Goal: Task Accomplishment & Management: Complete application form

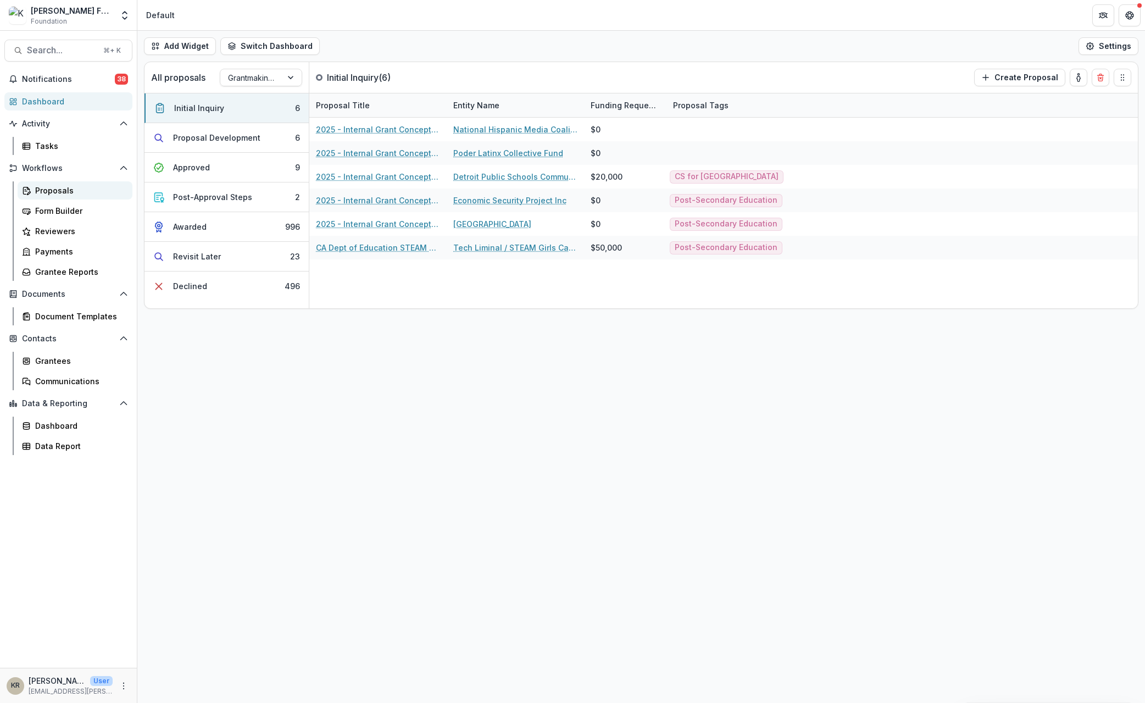
click at [55, 195] on div "Proposals" at bounding box center [79, 191] width 88 height 12
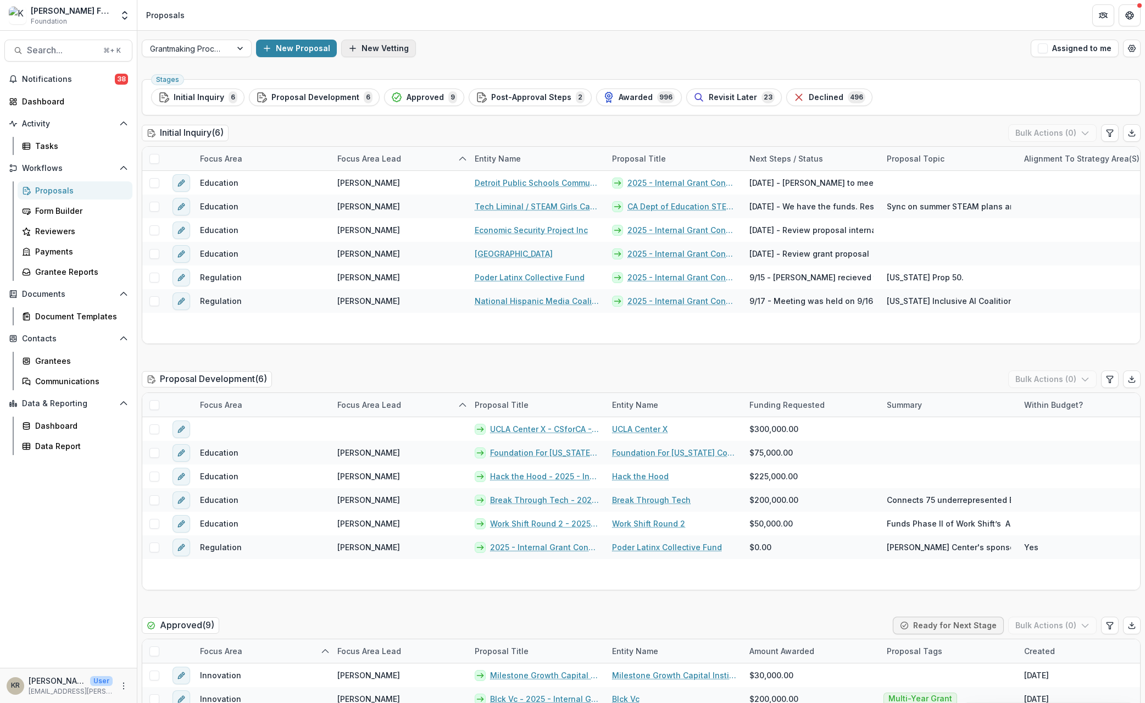
click at [382, 54] on button "New Vetting" at bounding box center [378, 49] width 75 height 18
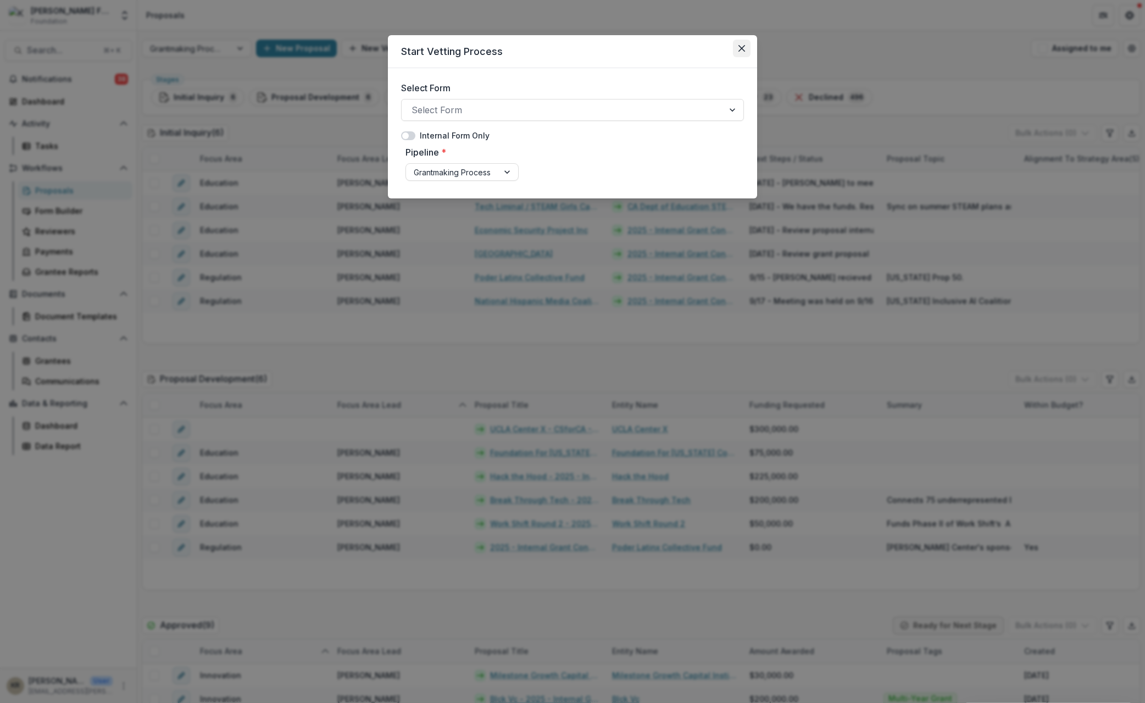
click at [744, 46] on icon "Close" at bounding box center [742, 48] width 7 height 7
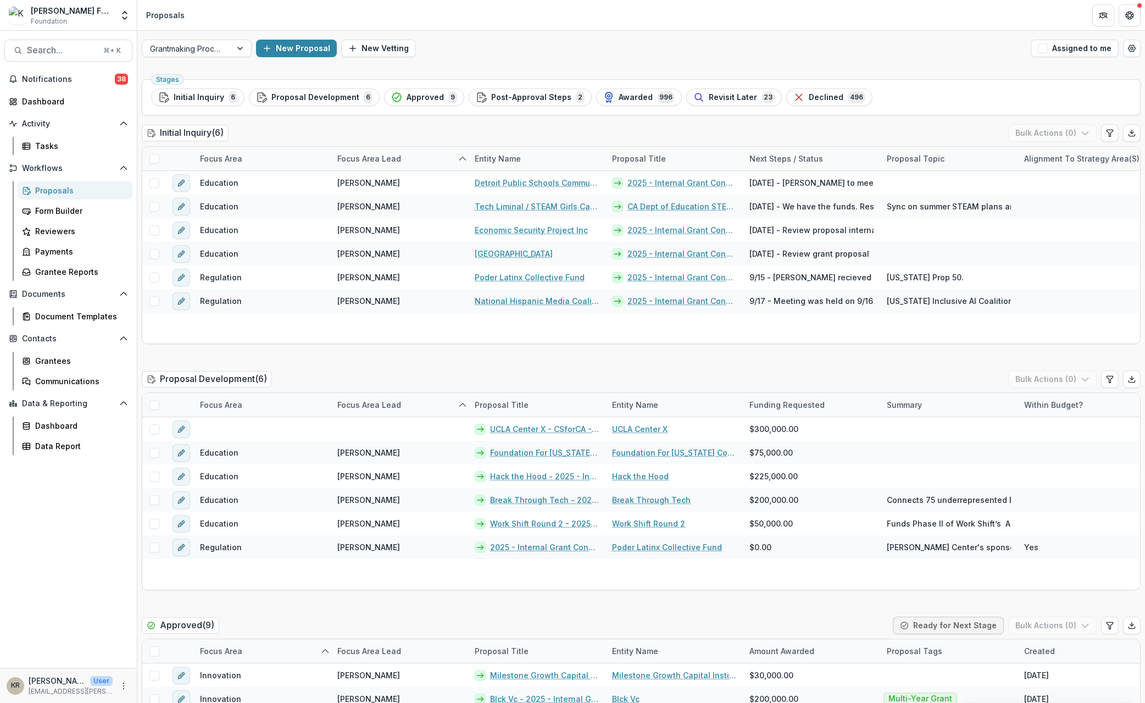
click at [287, 48] on div "Start Vetting Process Select Form Select Form Internal Form Only Pipeline * Gra…" at bounding box center [572, 351] width 1145 height 703
click at [290, 51] on button "New Proposal" at bounding box center [296, 49] width 81 height 18
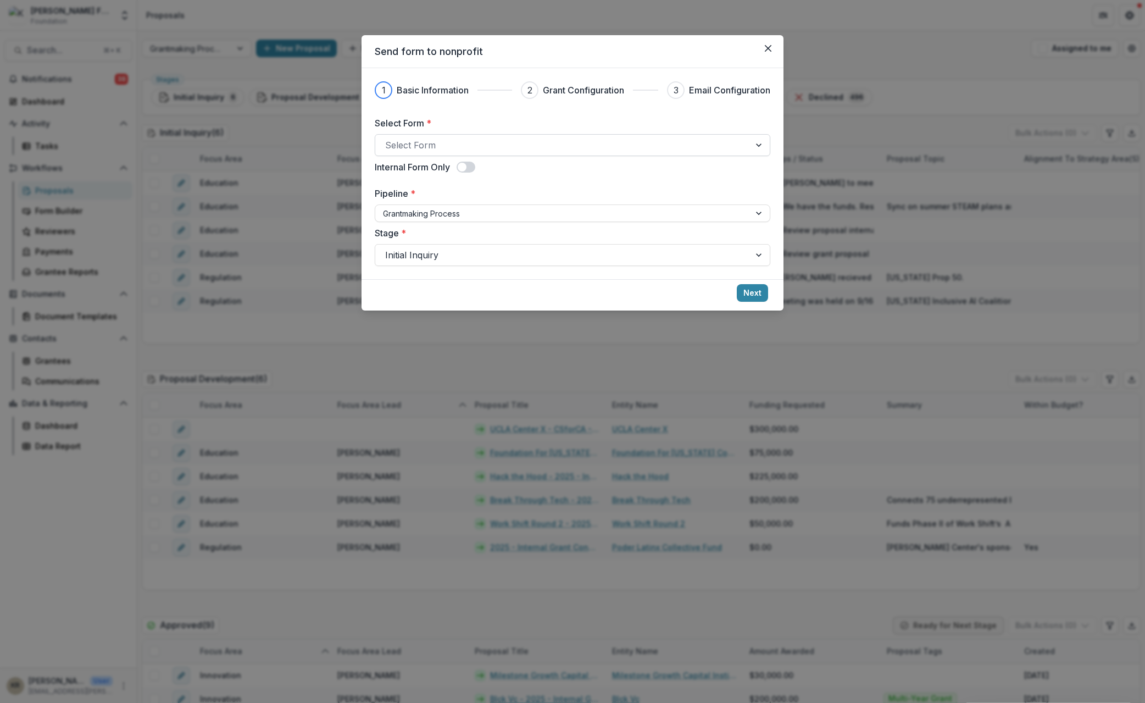
click at [445, 150] on div at bounding box center [562, 144] width 355 height 15
click at [430, 138] on div at bounding box center [562, 144] width 355 height 15
click at [764, 141] on div at bounding box center [760, 145] width 20 height 21
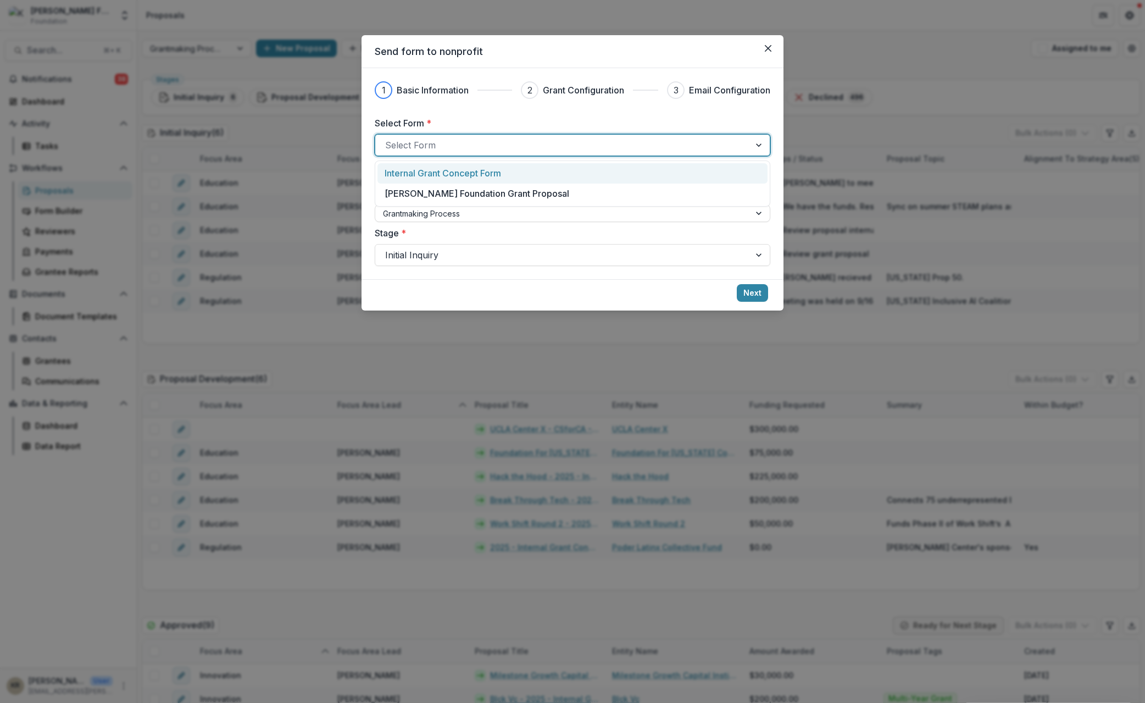
click at [726, 163] on div "Internal Grant Concept Form" at bounding box center [573, 173] width 390 height 20
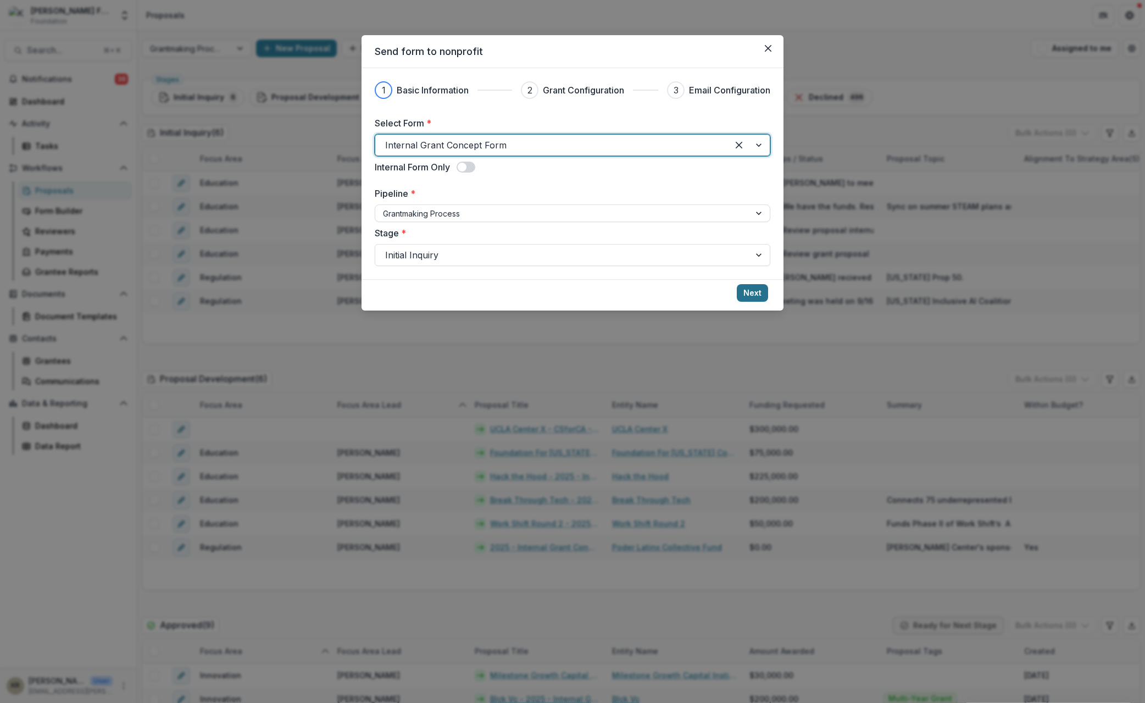
click at [754, 299] on button "Next" at bounding box center [752, 293] width 31 height 18
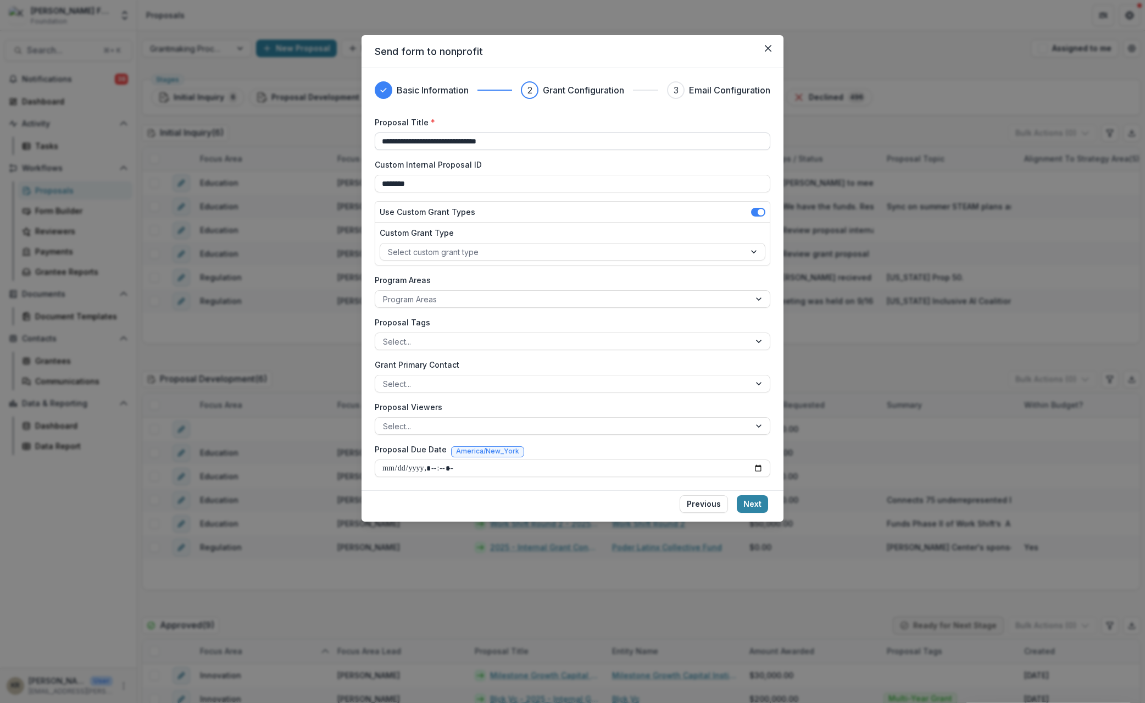
click at [472, 136] on input "**********" at bounding box center [573, 141] width 396 height 18
click at [463, 141] on input "**********" at bounding box center [573, 141] width 396 height 18
click at [456, 258] on div at bounding box center [563, 252] width 350 height 14
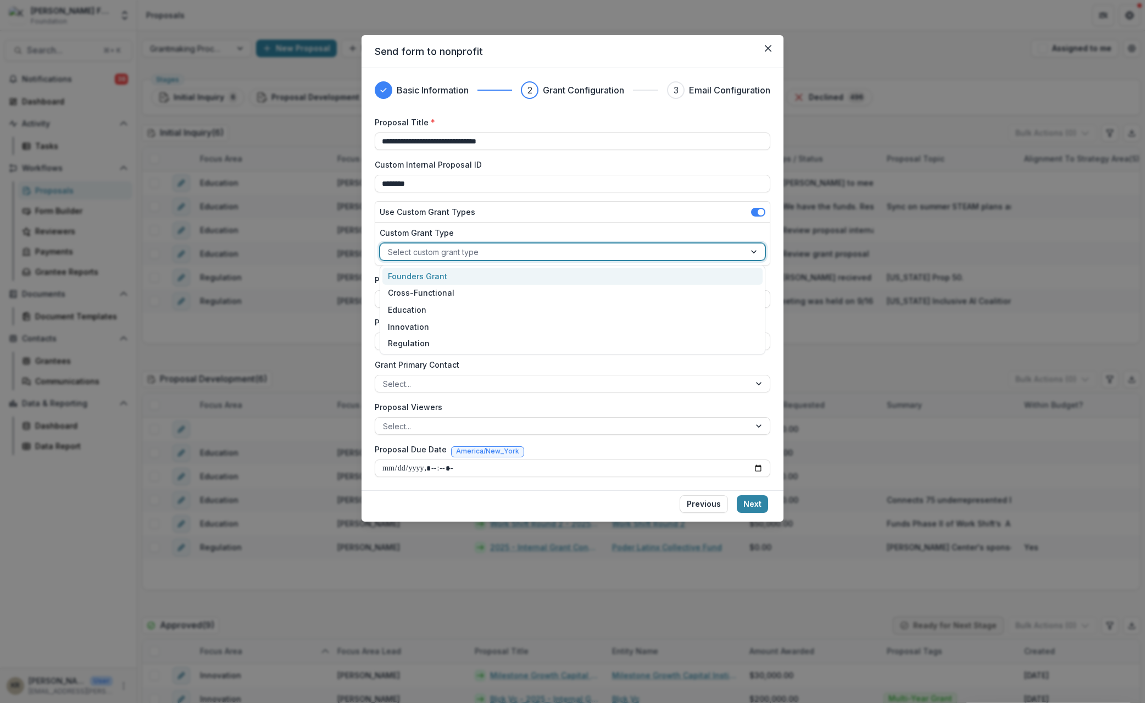
click at [454, 248] on div at bounding box center [563, 252] width 350 height 14
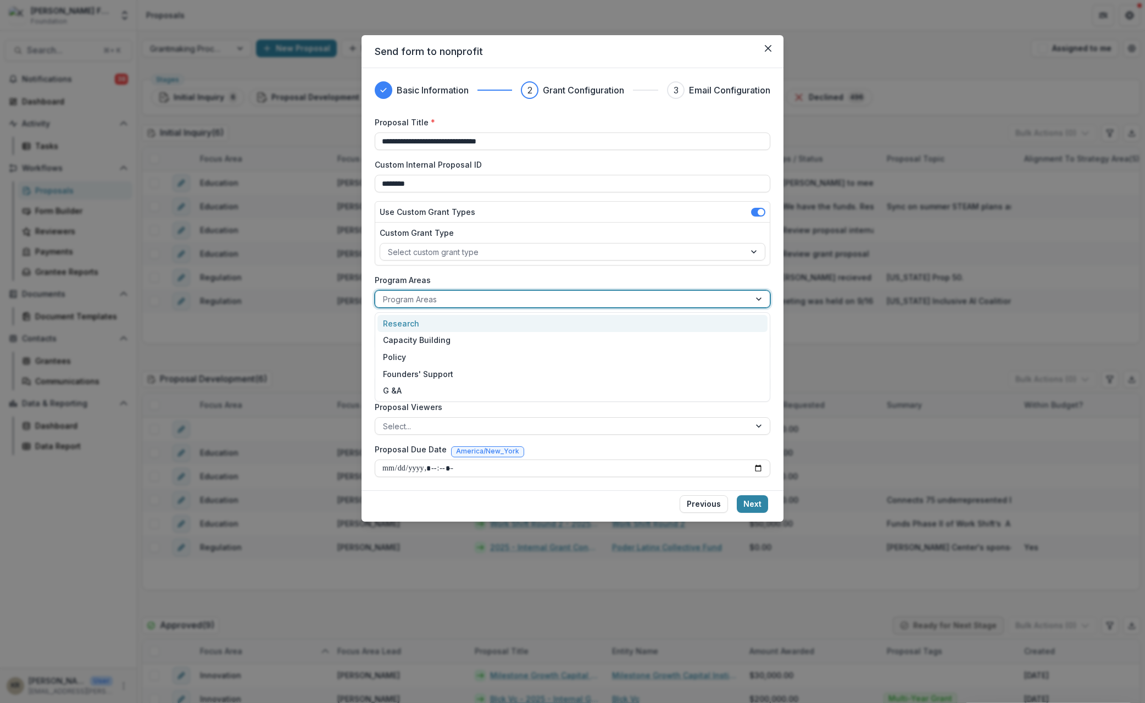
click at [390, 297] on div at bounding box center [562, 299] width 359 height 14
click at [457, 342] on div at bounding box center [562, 342] width 359 height 14
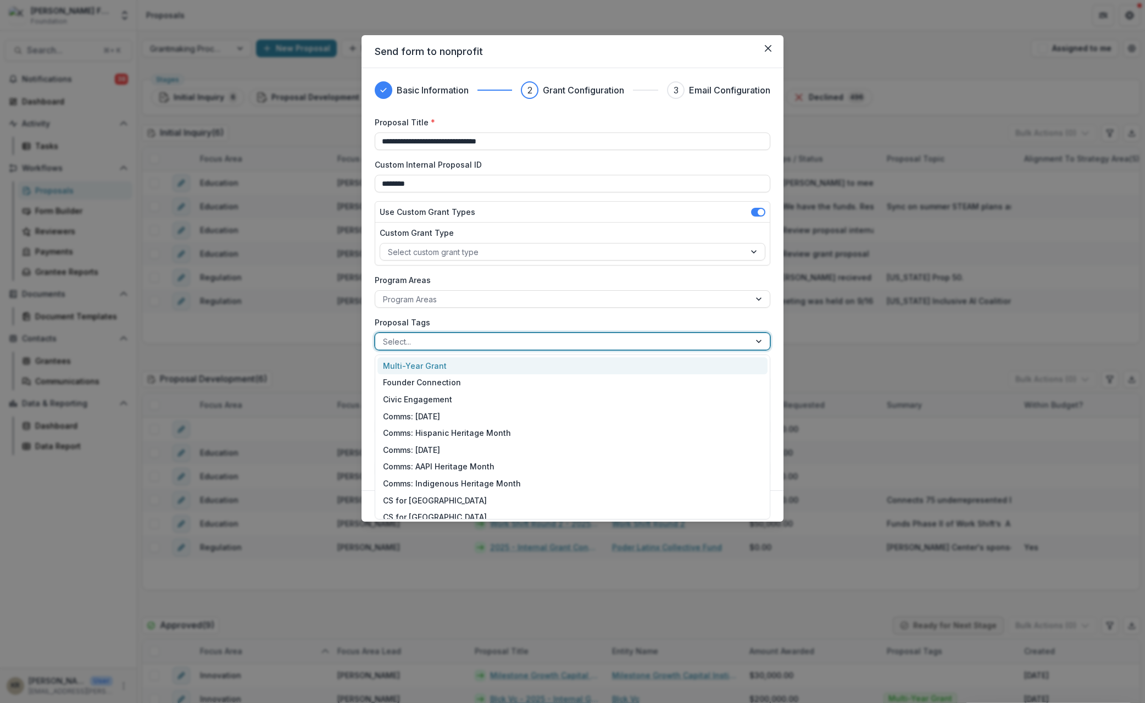
click at [518, 343] on div at bounding box center [562, 342] width 359 height 14
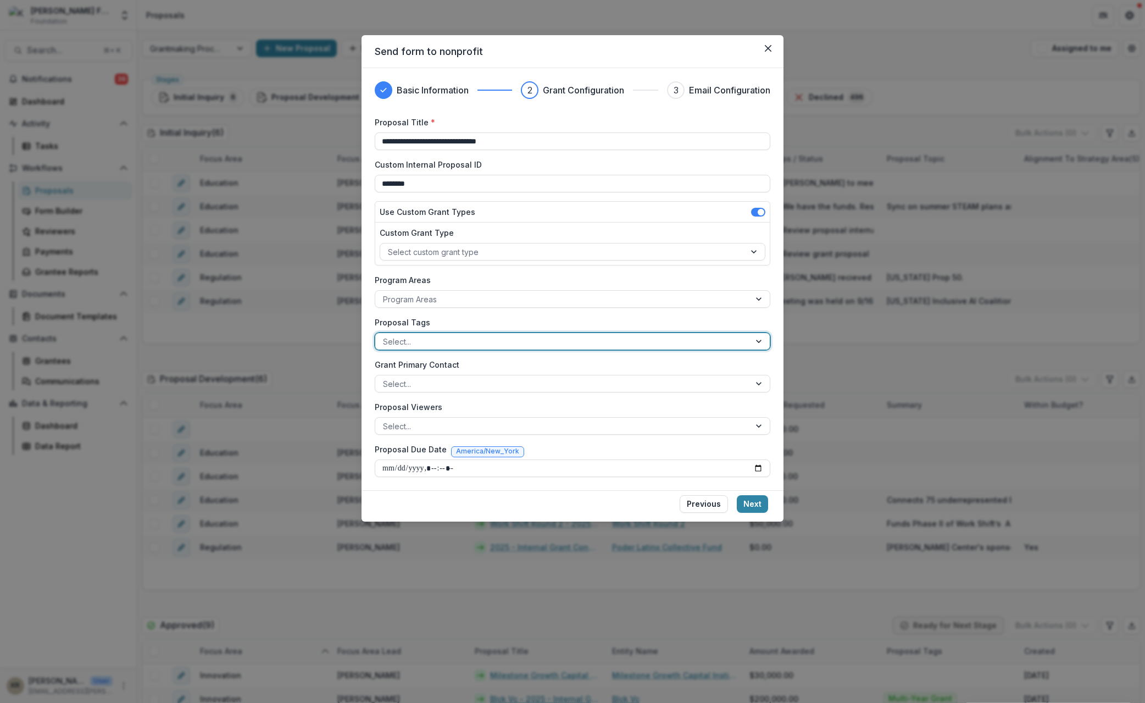
click at [477, 326] on label "Proposal Tags" at bounding box center [569, 323] width 389 height 12
click at [385, 336] on input "Proposal Tags" at bounding box center [384, 342] width 2 height 12
click at [422, 389] on div at bounding box center [562, 384] width 359 height 14
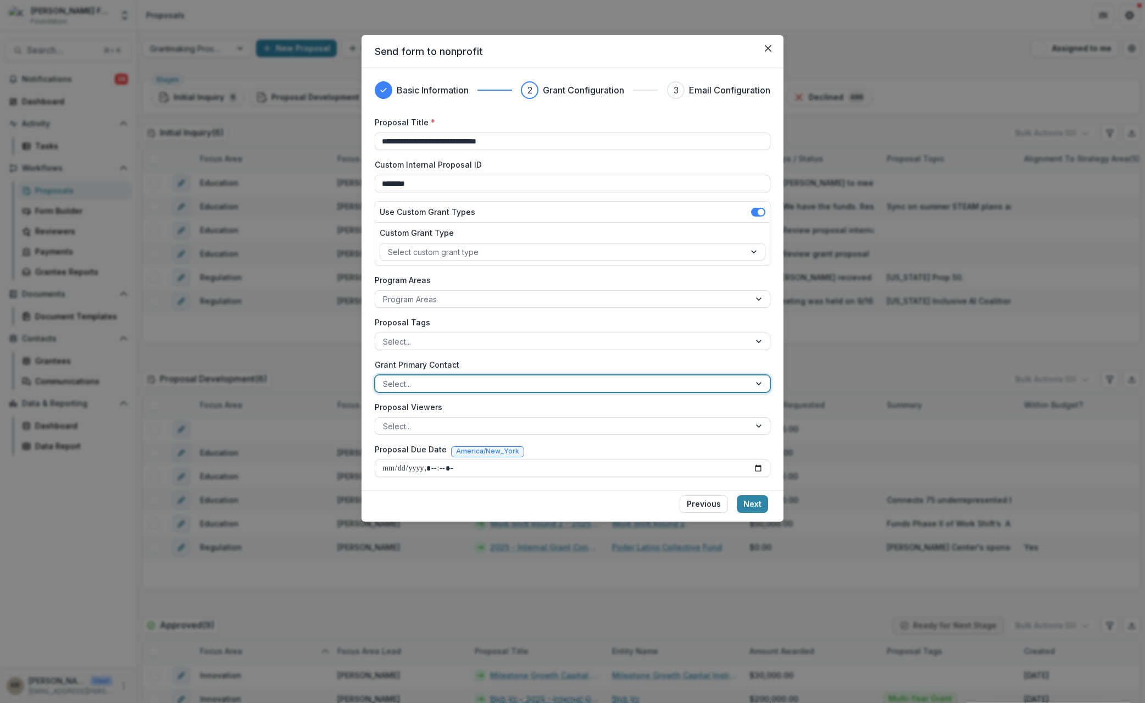
click at [415, 384] on div at bounding box center [562, 384] width 359 height 14
click at [412, 382] on div at bounding box center [562, 384] width 359 height 14
click at [385, 425] on div at bounding box center [562, 426] width 359 height 14
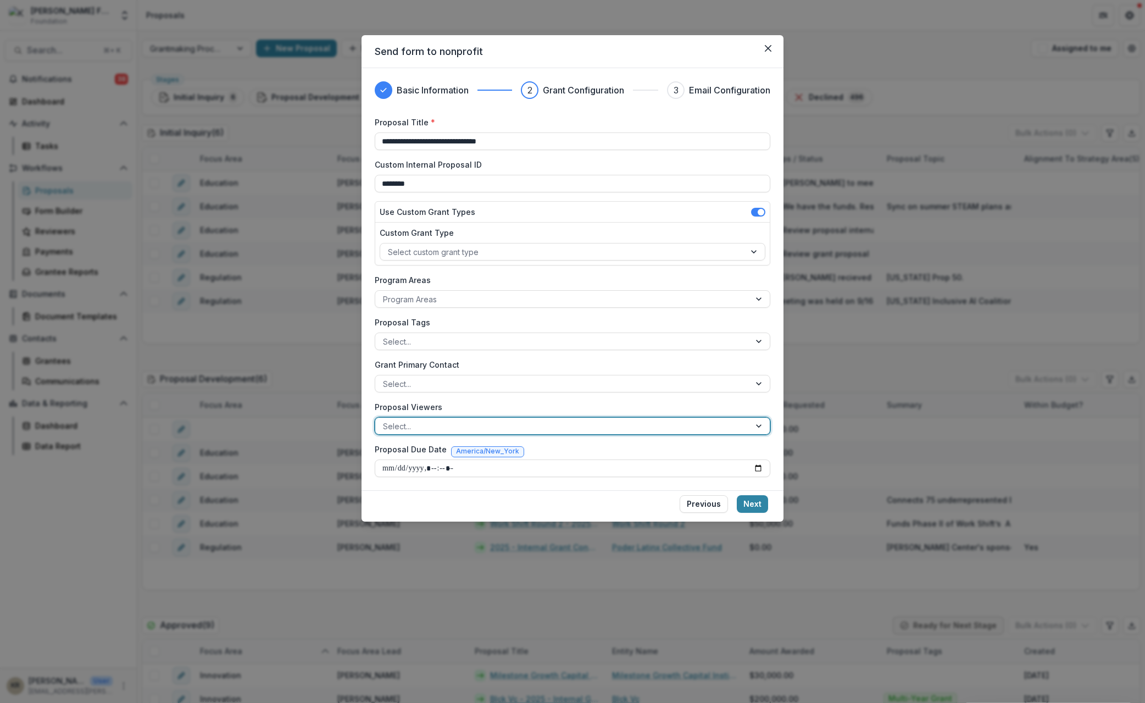
click at [385, 425] on div at bounding box center [562, 426] width 359 height 14
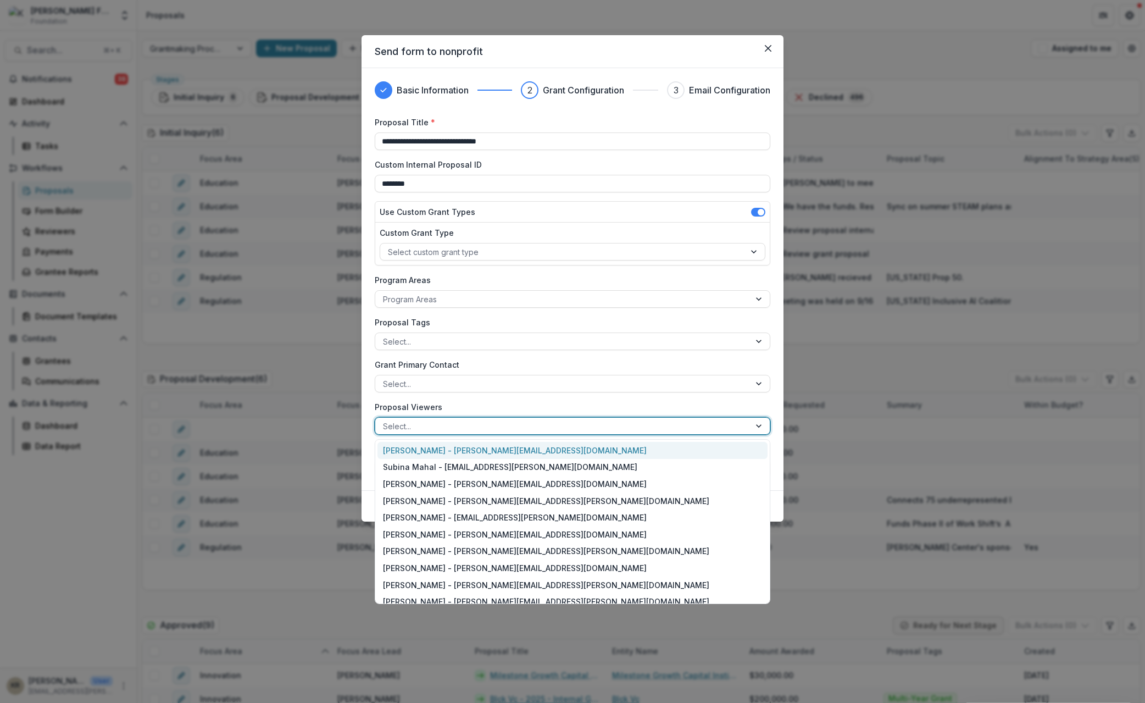
click at [389, 415] on div "Proposal Viewers [PERSON_NAME] - [PERSON_NAME][EMAIL_ADDRESS][DOMAIN_NAME], 1 o…" at bounding box center [573, 418] width 396 height 34
click at [393, 409] on label "Proposal Viewers" at bounding box center [569, 407] width 389 height 12
click at [385, 420] on input "Proposal Viewers" at bounding box center [384, 426] width 2 height 12
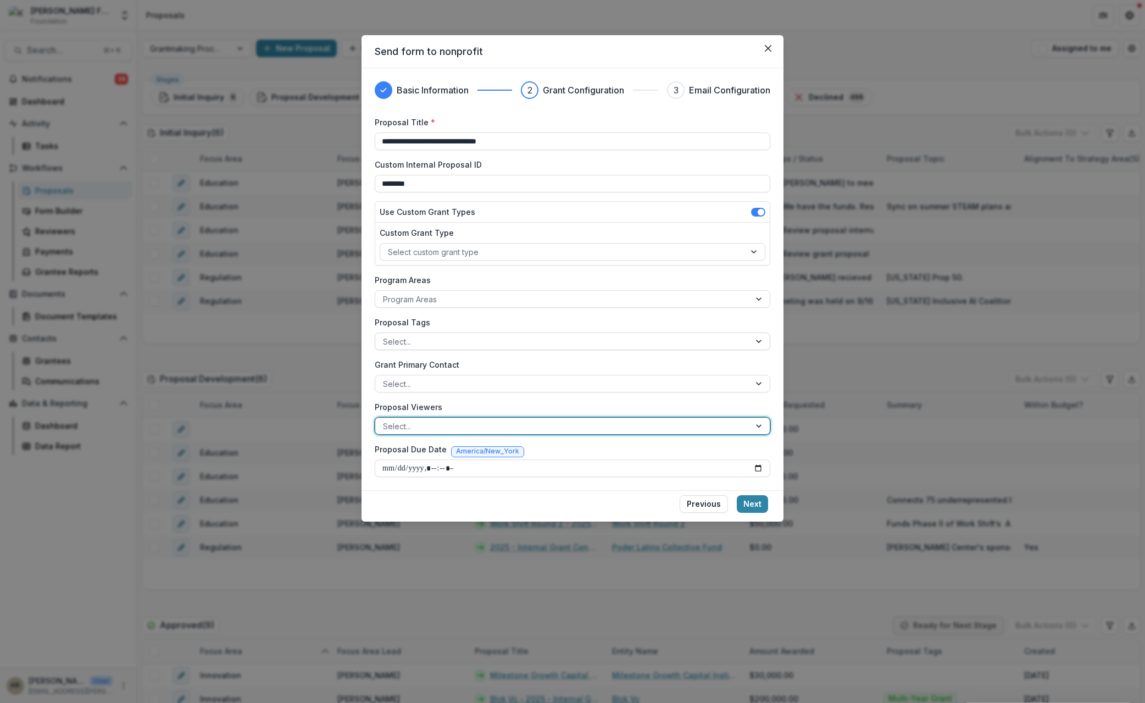
click at [564, 344] on div at bounding box center [562, 342] width 359 height 14
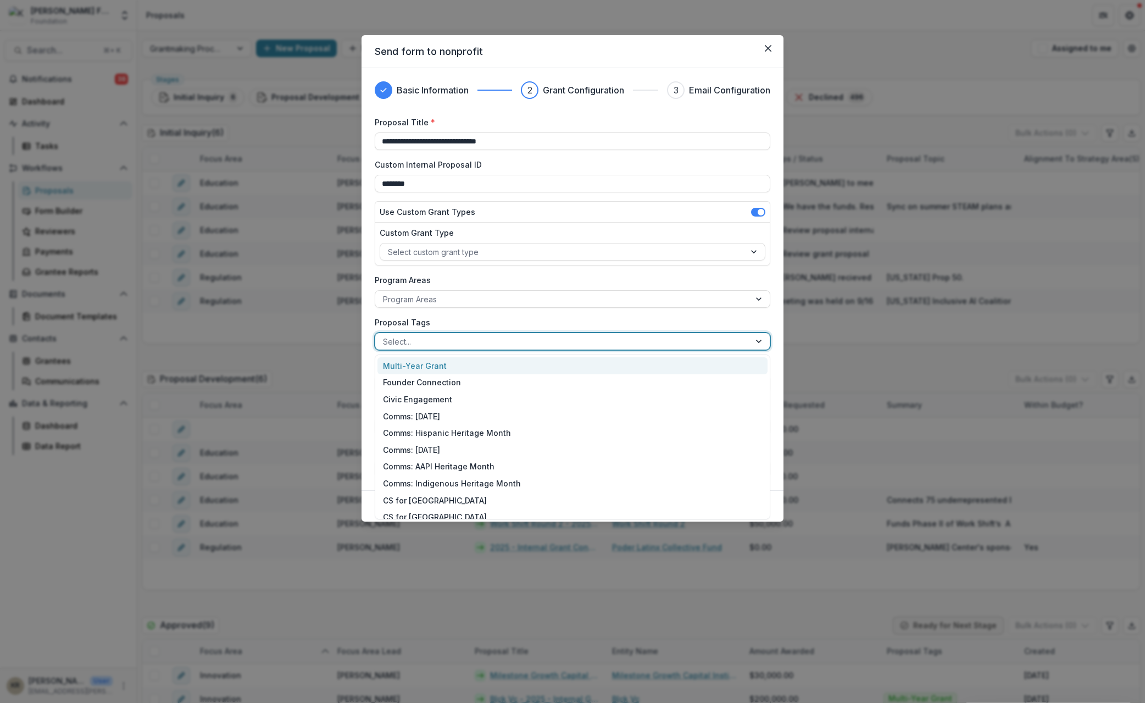
click at [564, 344] on div at bounding box center [562, 342] width 359 height 14
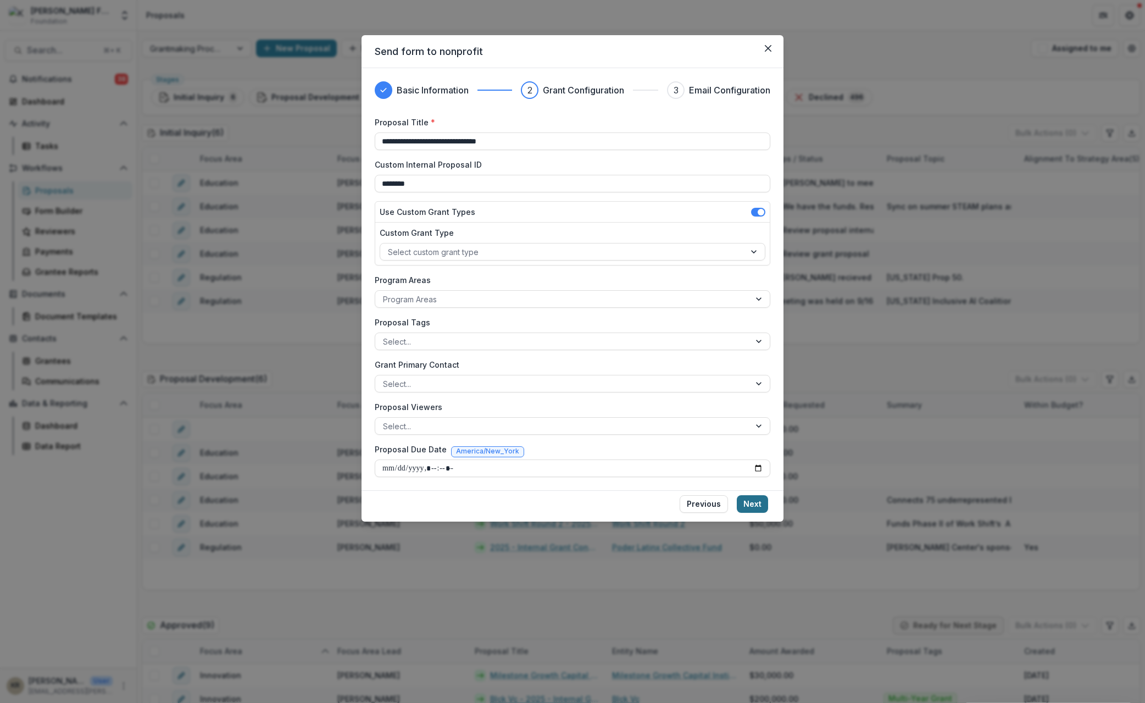
click at [753, 503] on button "Next" at bounding box center [752, 504] width 31 height 18
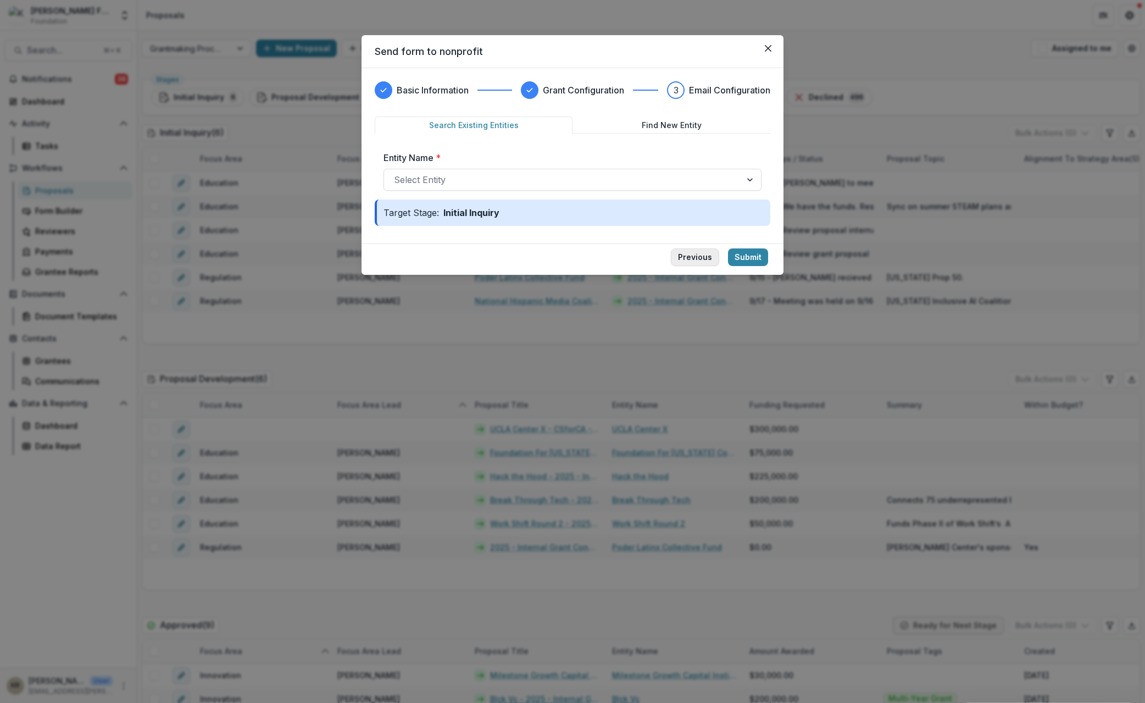
click at [702, 263] on button "Previous" at bounding box center [695, 257] width 48 height 18
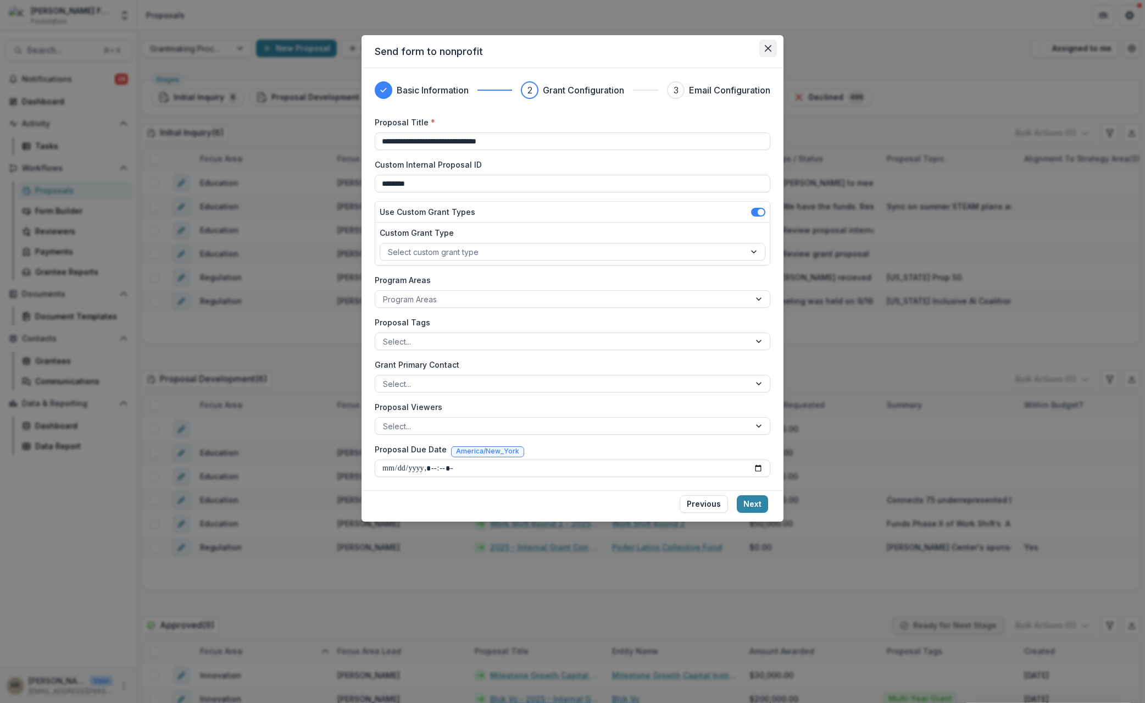
click at [764, 43] on button "Close" at bounding box center [768, 49] width 18 height 18
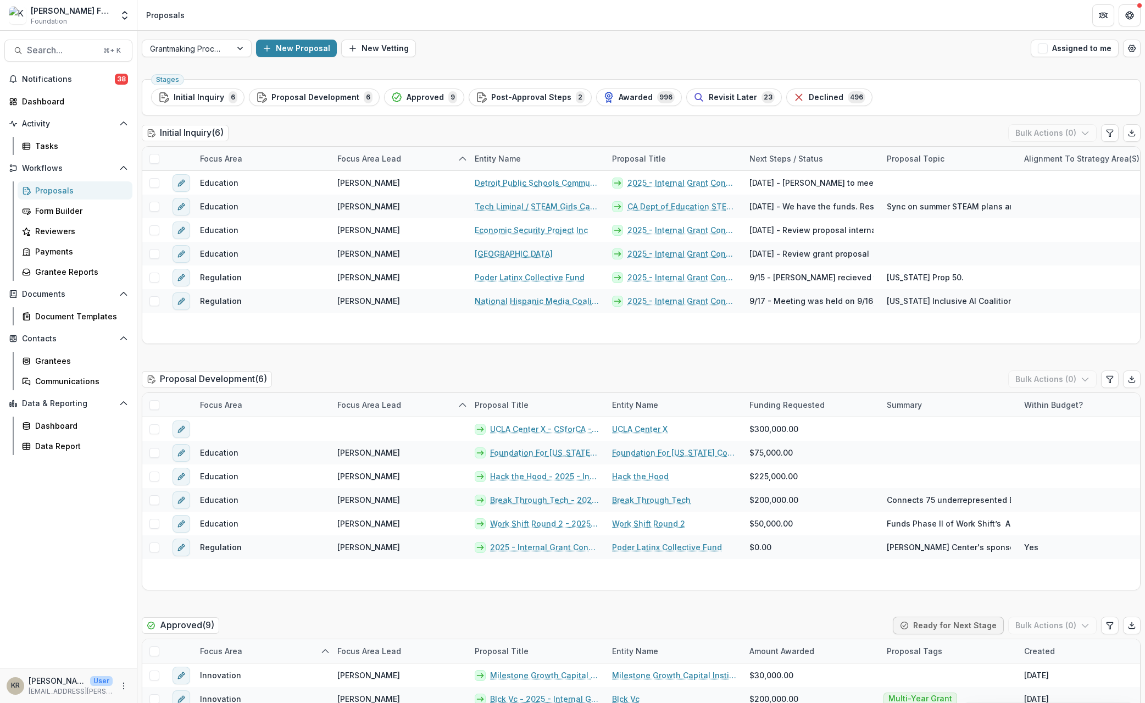
click at [770, 48] on icon "Close" at bounding box center [768, 48] width 7 height 7
click at [310, 51] on button "New Proposal" at bounding box center [296, 49] width 81 height 18
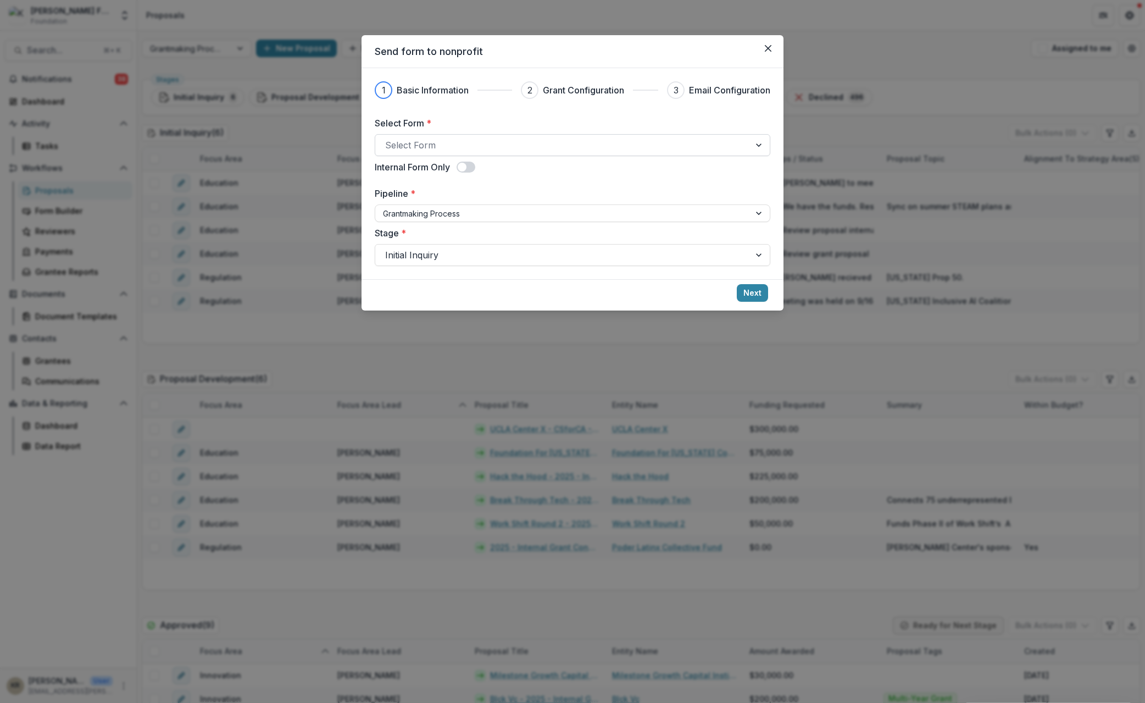
click at [477, 143] on div at bounding box center [562, 144] width 355 height 15
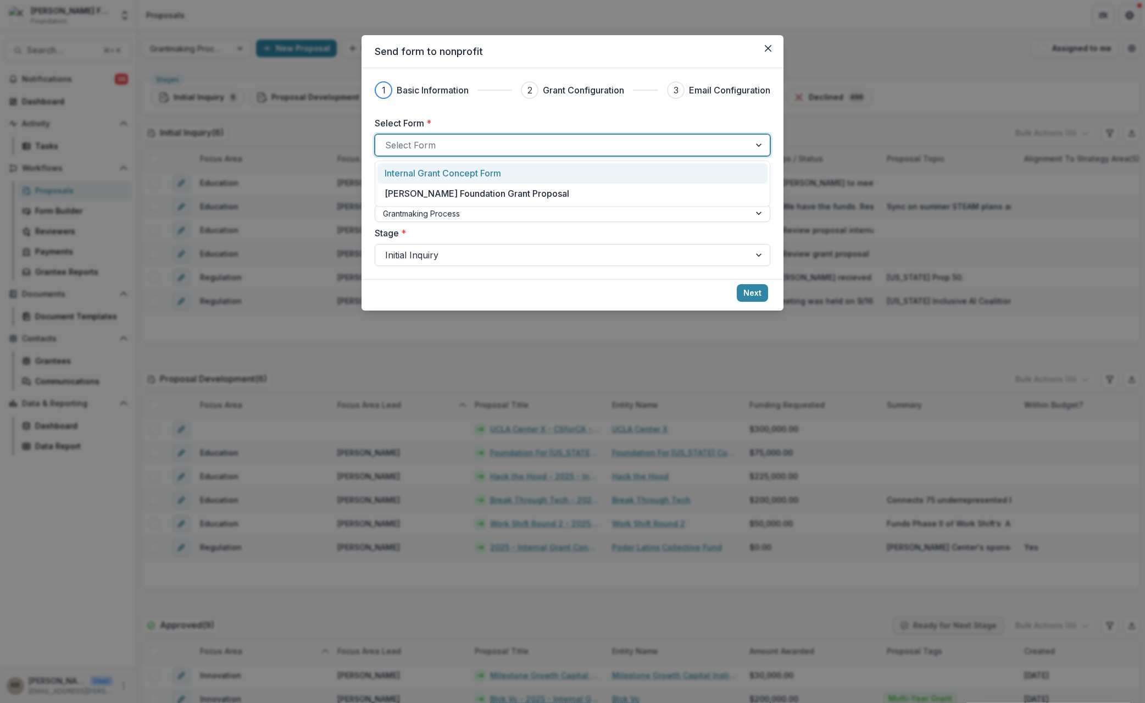
click at [486, 173] on p "Internal Grant Concept Form" at bounding box center [443, 173] width 117 height 13
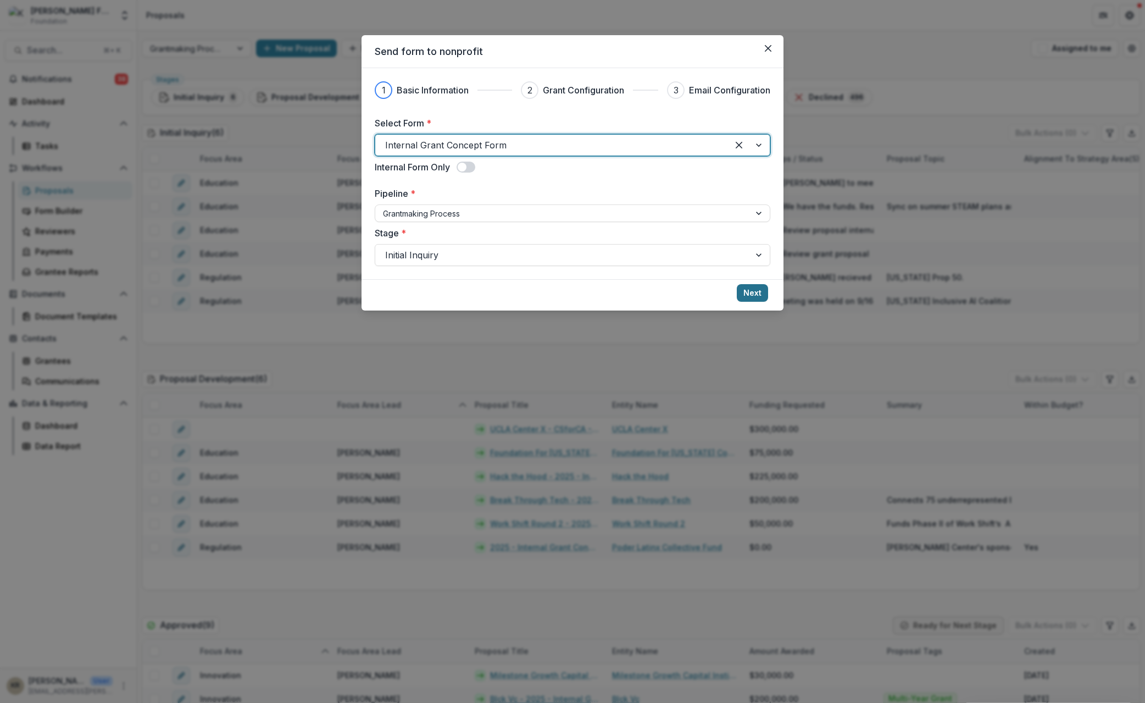
click at [760, 292] on button "Next" at bounding box center [752, 293] width 31 height 18
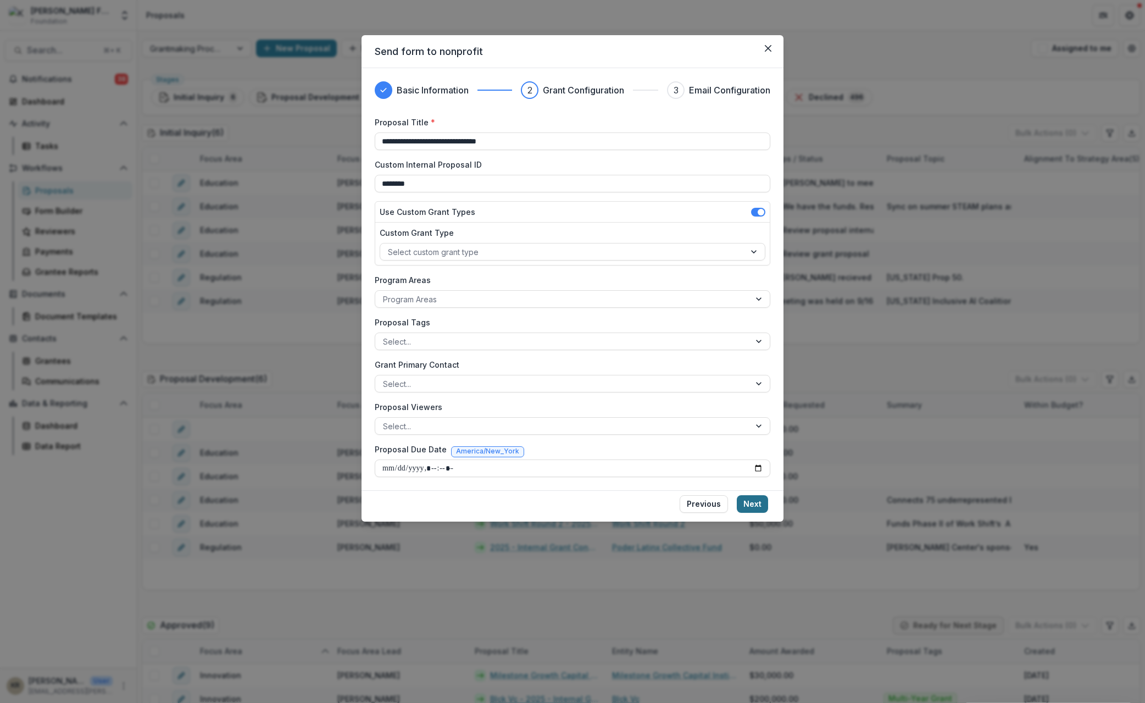
click at [759, 504] on button "Next" at bounding box center [752, 504] width 31 height 18
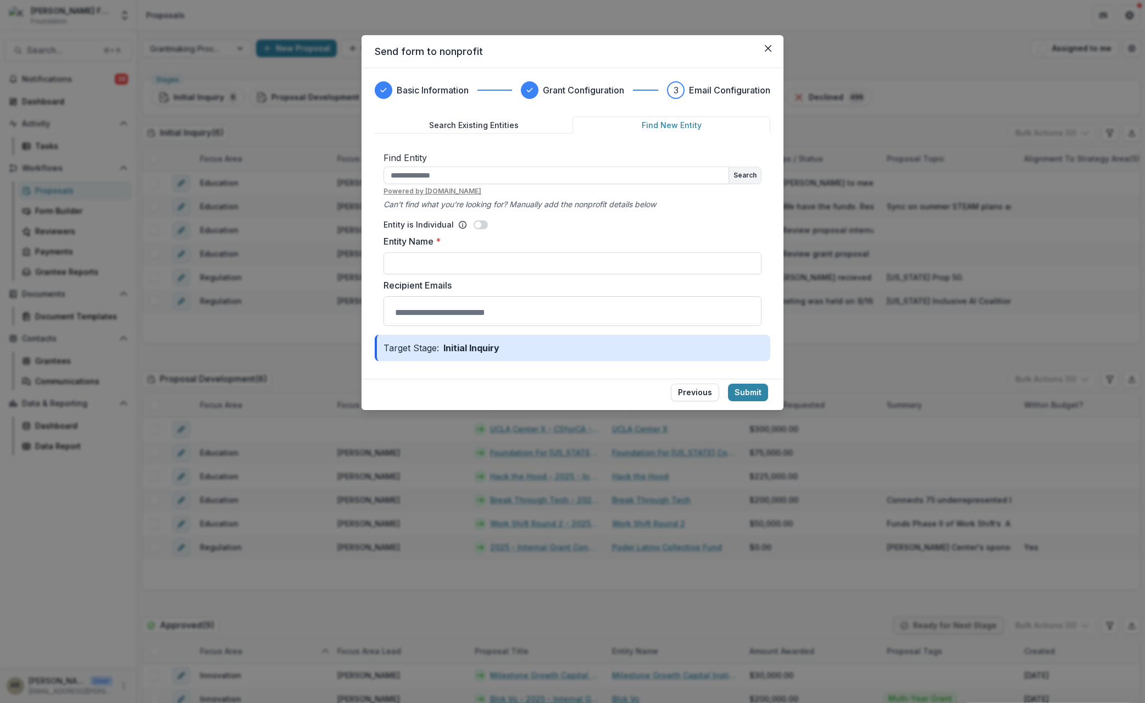
click at [659, 125] on button "Find New Entity" at bounding box center [672, 125] width 198 height 17
click at [468, 168] on input "text" at bounding box center [557, 176] width 346 height 18
click at [445, 169] on input "text" at bounding box center [557, 176] width 346 height 18
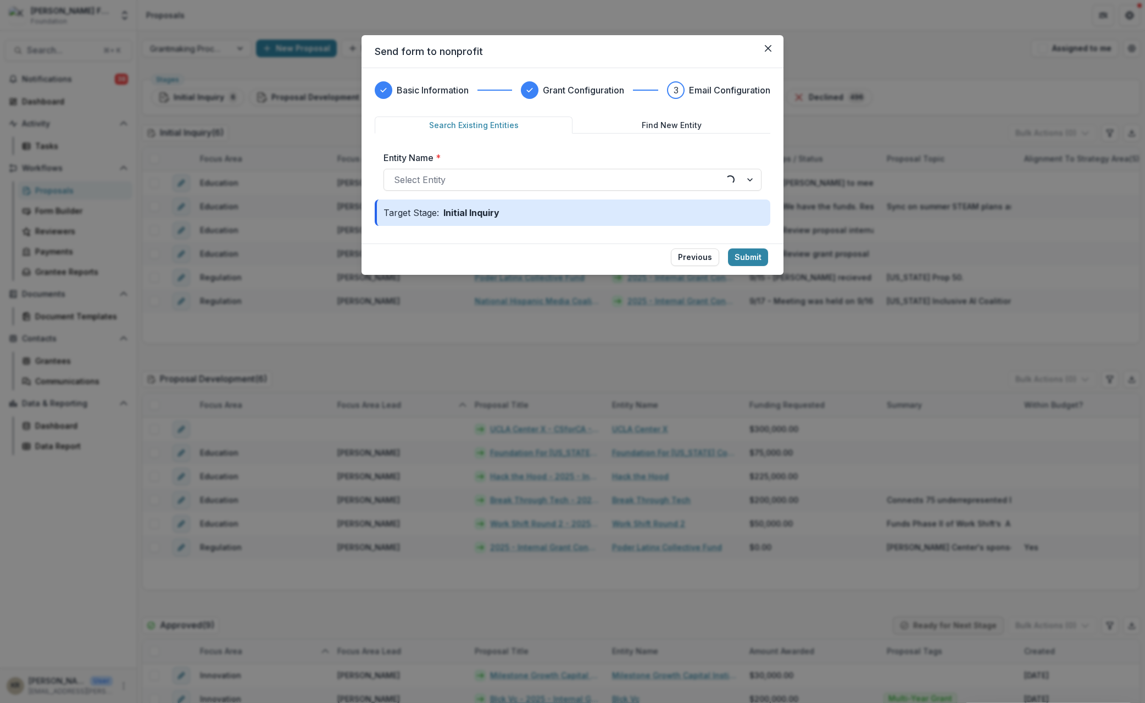
click at [526, 131] on button "Search Existing Entities" at bounding box center [474, 125] width 198 height 17
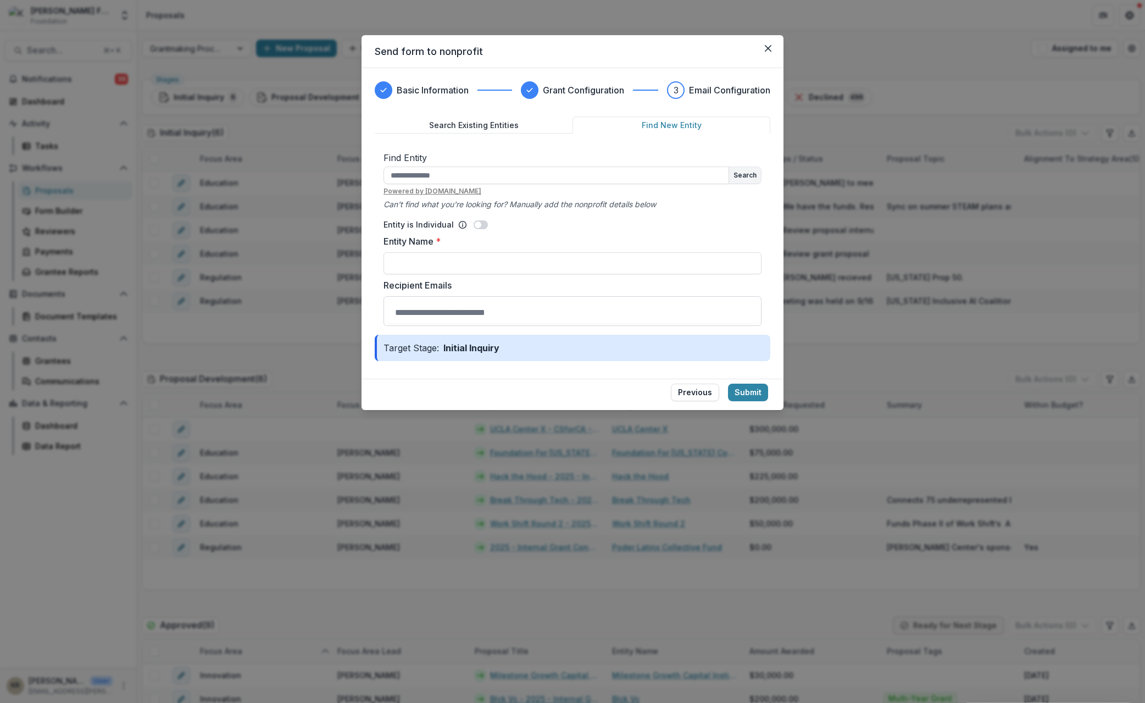
click at [679, 120] on button "Find New Entity" at bounding box center [672, 125] width 198 height 17
click at [482, 224] on span at bounding box center [481, 224] width 14 height 9
